Goal: Register for event/course

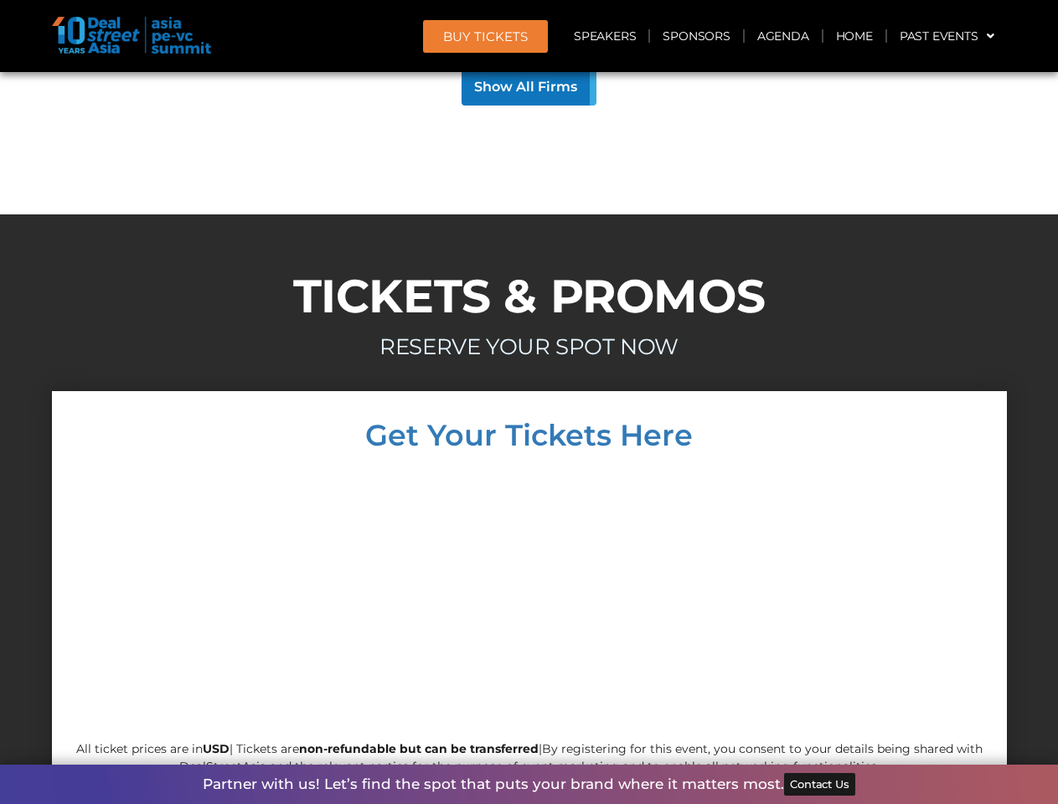
scroll to position [16073, 0]
